Goal: Download file/media

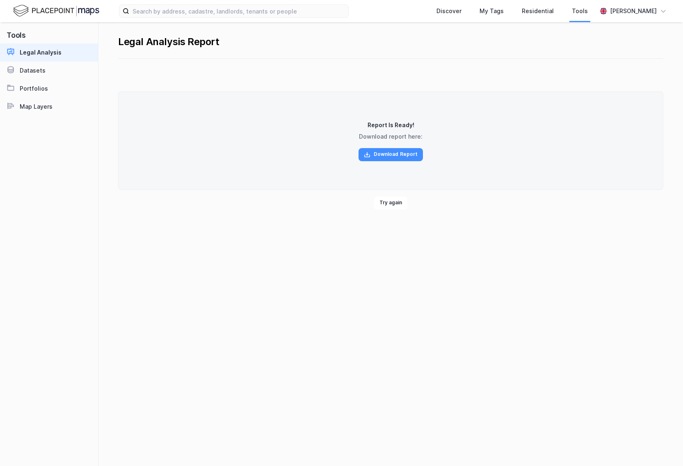
click at [212, 129] on div "Report Is Ready! Download report here: Download Report" at bounding box center [391, 141] width 546 height 99
